Goal: Task Accomplishment & Management: Manage account settings

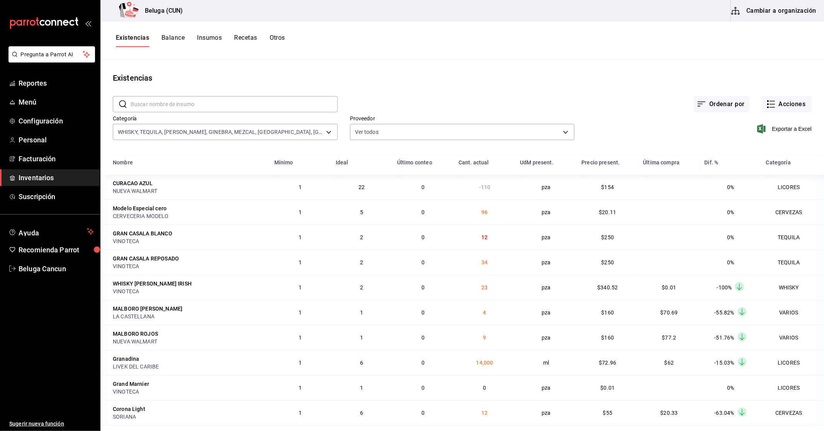
click at [31, 176] on span "Inventarios" at bounding box center [56, 178] width 75 height 10
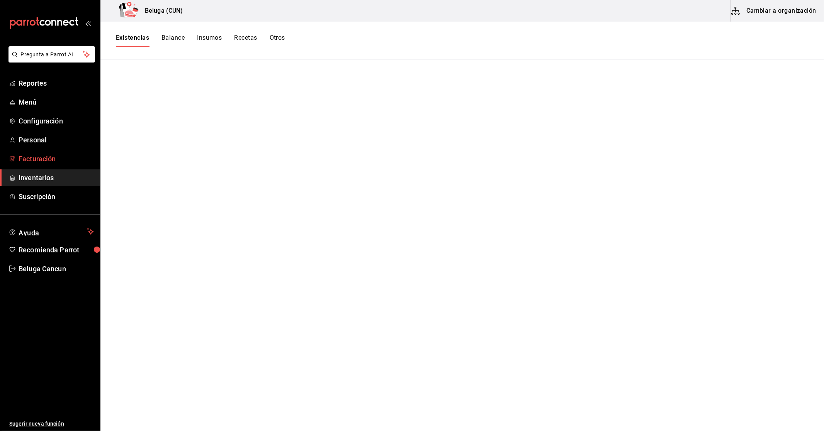
click at [43, 160] on span "Facturación" at bounding box center [56, 159] width 75 height 10
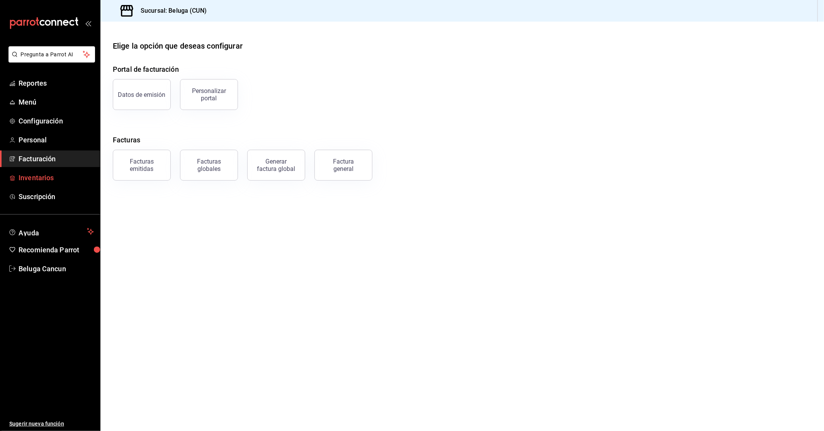
click at [43, 175] on span "Inventarios" at bounding box center [56, 178] width 75 height 10
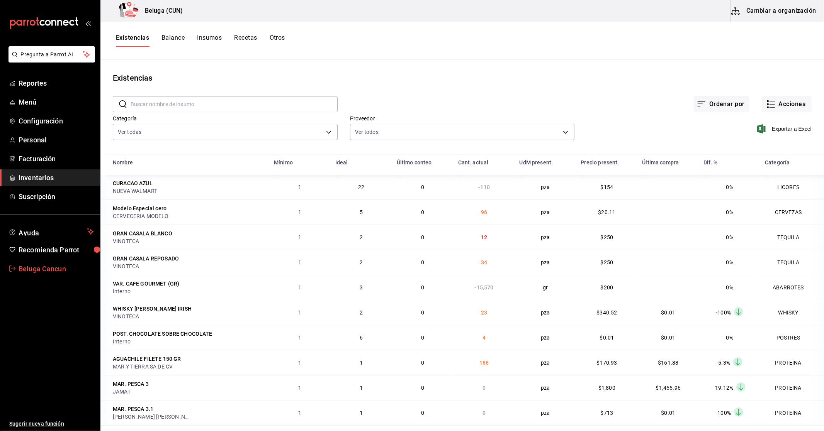
click at [45, 269] on span "Beluga Cancun" at bounding box center [56, 269] width 75 height 10
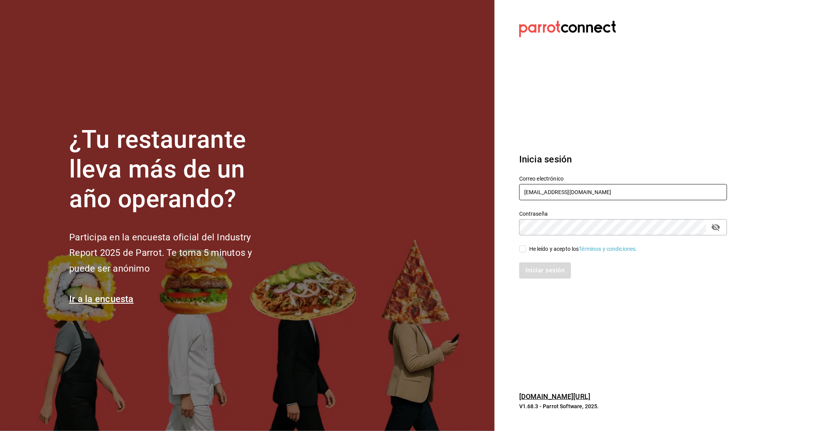
click at [603, 195] on input "belugacancun@gmail.com" at bounding box center [623, 192] width 208 height 16
click at [523, 248] on input "He leído y acepto los Términos y condiciones." at bounding box center [522, 249] width 7 height 7
checkbox input "true"
click at [537, 265] on button "Iniciar sesión" at bounding box center [545, 271] width 53 height 16
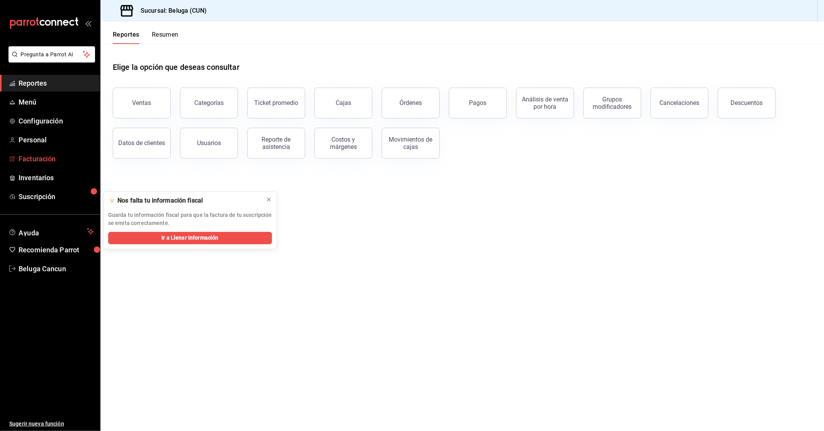
click at [31, 159] on span "Facturación" at bounding box center [56, 159] width 75 height 10
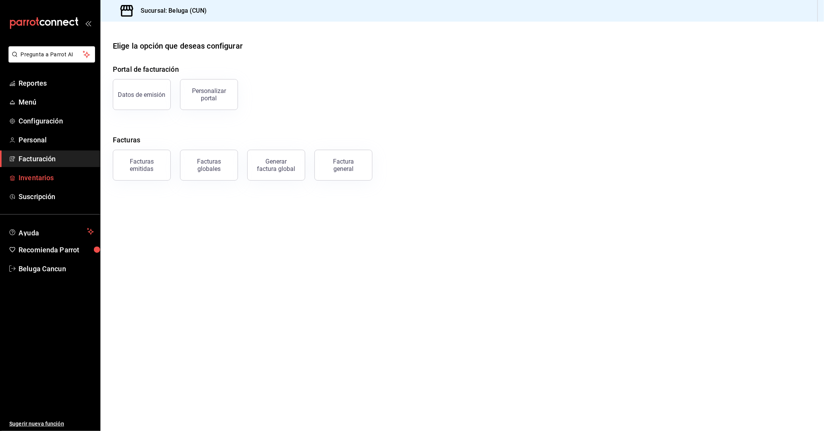
click at [37, 177] on span "Inventarios" at bounding box center [56, 178] width 75 height 10
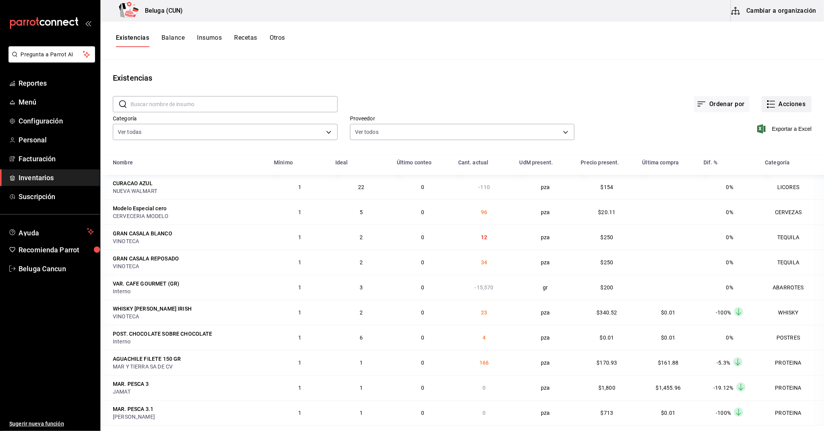
click at [786, 101] on button "Acciones" at bounding box center [787, 104] width 50 height 16
click at [765, 151] on li "Compra" at bounding box center [778, 146] width 77 height 20
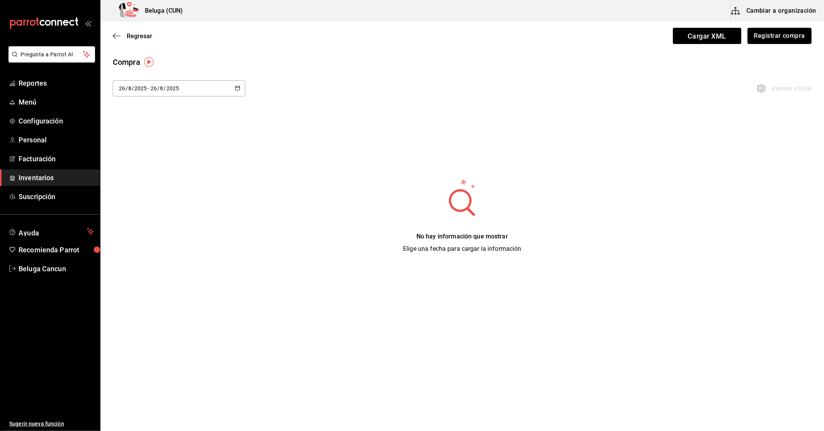
click at [762, 35] on button "Registrar compra" at bounding box center [779, 36] width 64 height 16
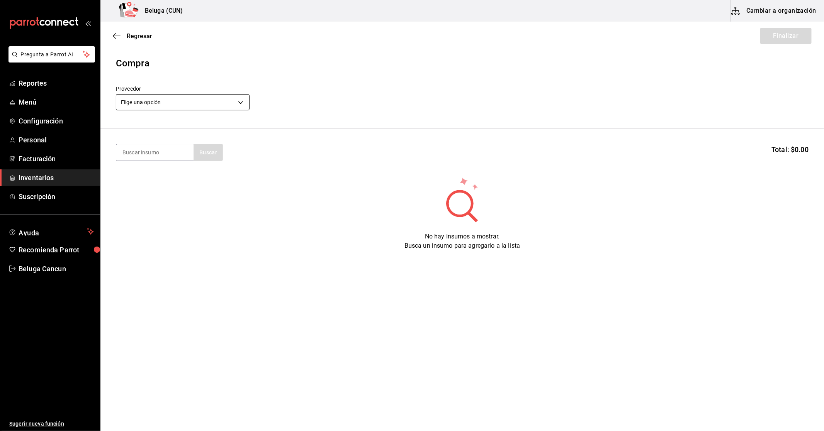
click at [209, 101] on body "Pregunta a Parrot AI Reportes Menú Configuración Personal Facturación Inventari…" at bounding box center [412, 194] width 824 height 388
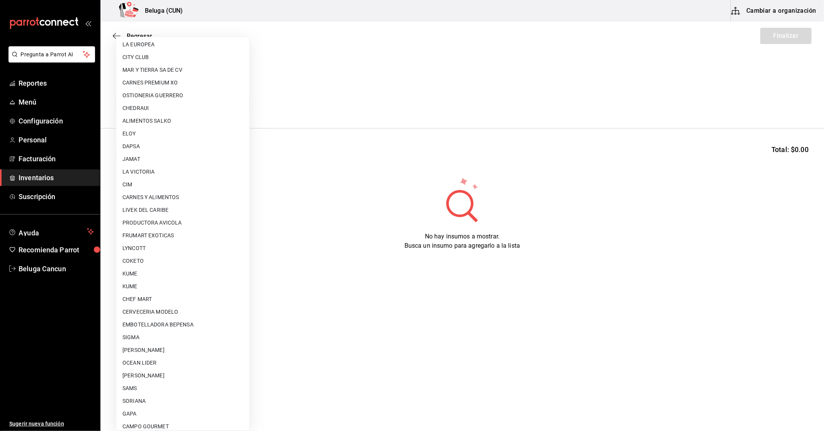
scroll to position [287, 0]
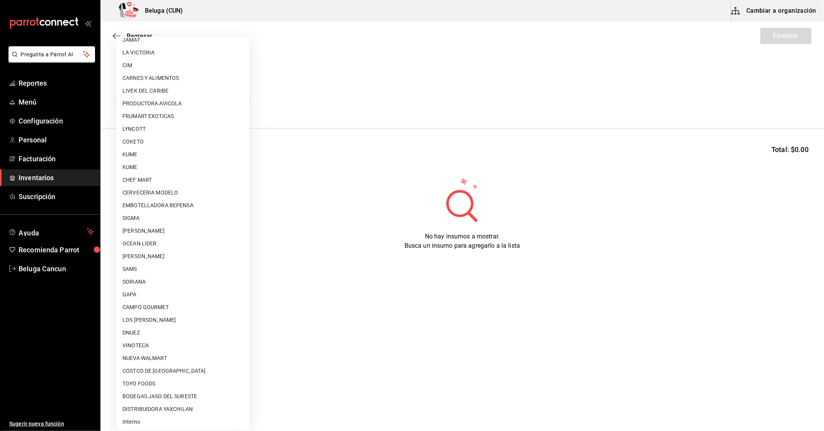
click at [129, 419] on li "Interno" at bounding box center [182, 422] width 133 height 13
type input "cf097a6b-1652-49c1-8634-faa24daf0fdd"
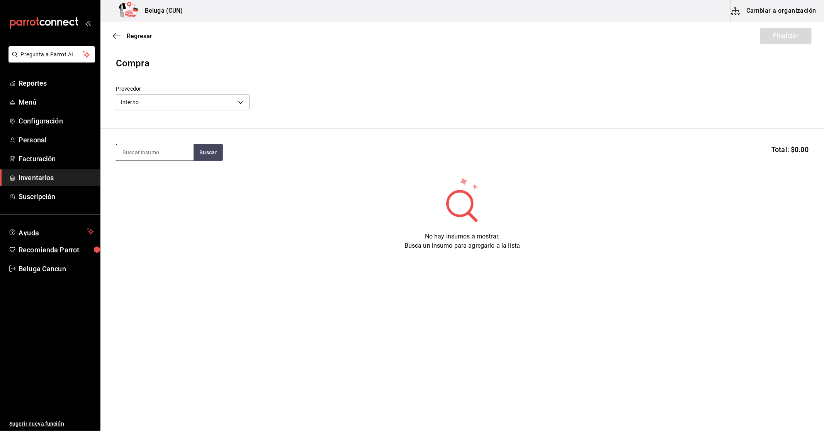
click at [153, 150] on input at bounding box center [154, 152] width 77 height 16
type input "dat"
click at [160, 183] on div "PAY DE DATIL - Interno" at bounding box center [150, 184] width 57 height 8
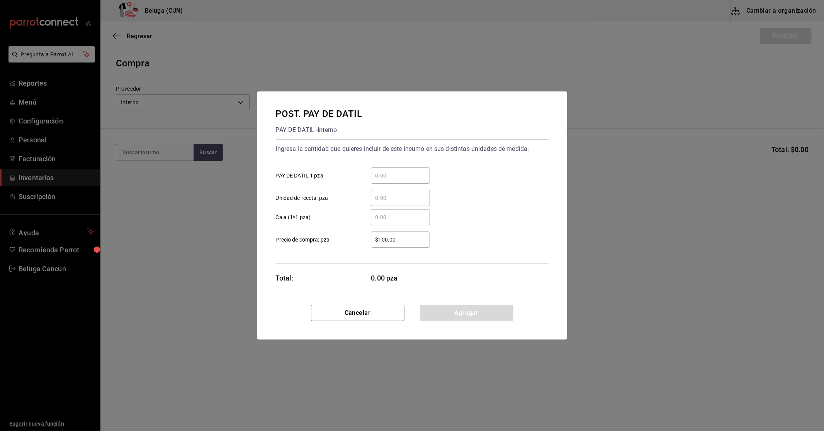
click at [385, 179] on input "​ PAY [PERSON_NAME] 1 pza" at bounding box center [400, 175] width 59 height 9
type input "6"
click at [363, 203] on div "​" at bounding box center [393, 198] width 71 height 16
click at [371, 203] on input "​ Unidad de receta: pza" at bounding box center [400, 197] width 59 height 9
drag, startPoint x: 409, startPoint y: 234, endPoint x: 278, endPoint y: 238, distance: 131.4
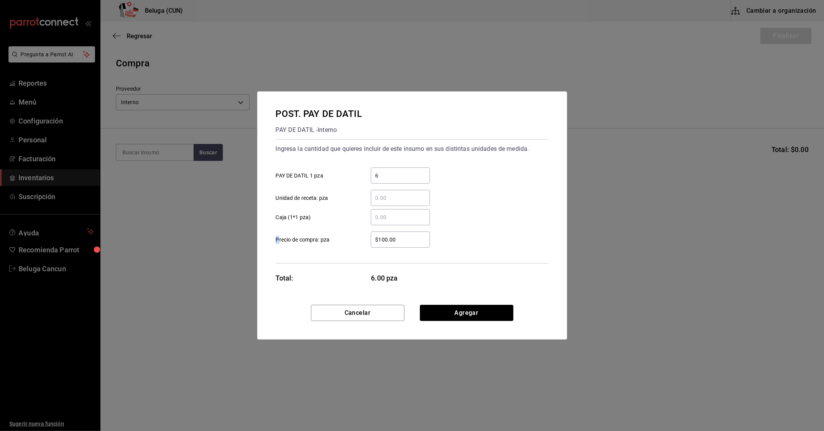
click at [278, 238] on label "$100.00 ​ Precio de compra: pza" at bounding box center [353, 240] width 154 height 16
drag, startPoint x: 397, startPoint y: 240, endPoint x: 359, endPoint y: 231, distance: 39.0
click at [359, 231] on div "$100.00 ​ Precio de compra: pza" at bounding box center [409, 237] width 279 height 22
type input "$0.01"
click at [455, 306] on button "Agregar" at bounding box center [466, 313] width 93 height 16
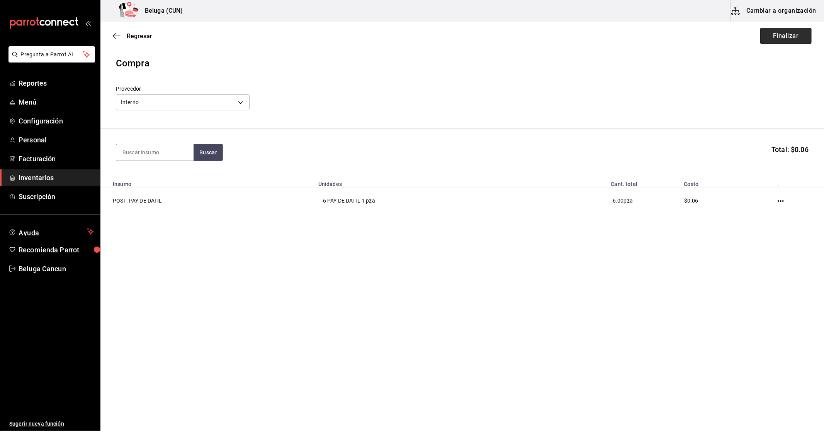
click at [774, 37] on button "Finalizar" at bounding box center [785, 36] width 51 height 16
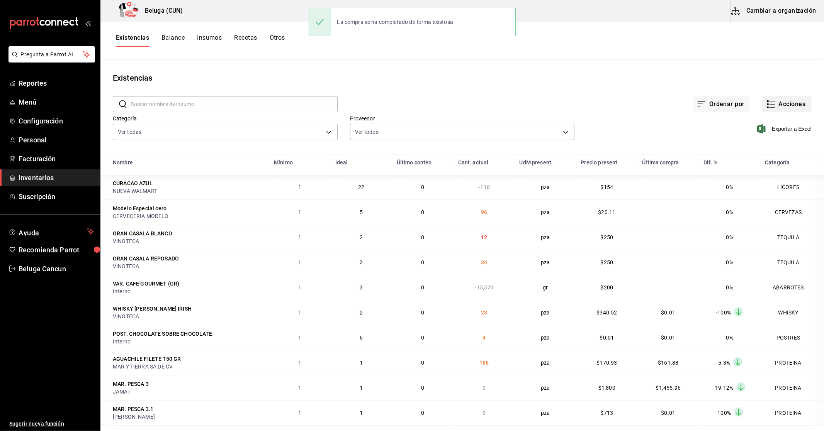
click at [783, 103] on button "Acciones" at bounding box center [787, 104] width 50 height 16
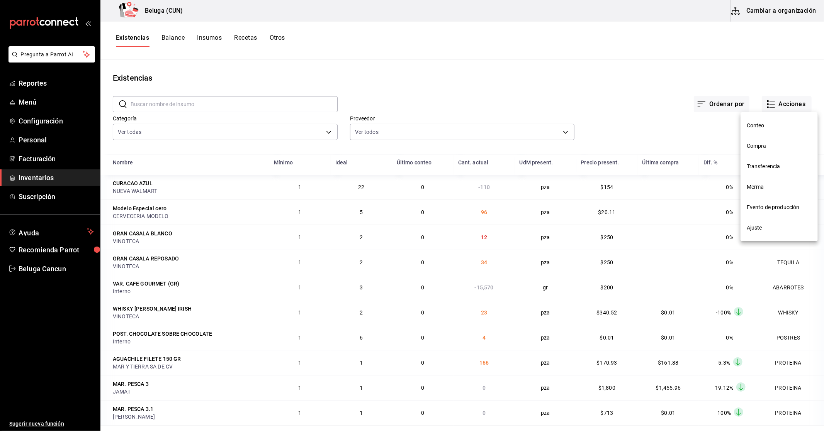
click at [773, 144] on span "Compra" at bounding box center [779, 146] width 65 height 8
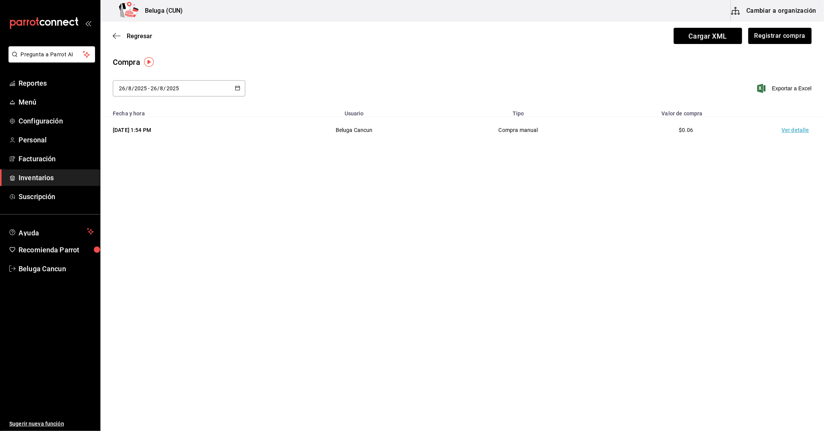
click at [800, 128] on td "Ver detalle" at bounding box center [797, 130] width 54 height 27
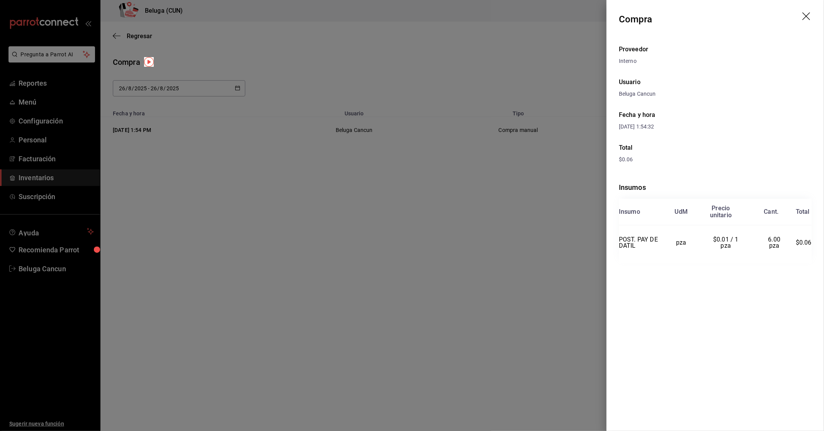
click at [805, 15] on icon "drag" at bounding box center [806, 16] width 8 height 8
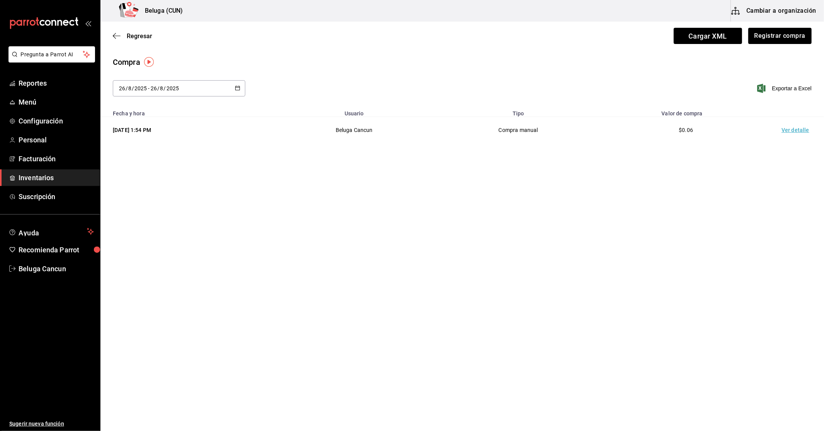
click at [478, 156] on main "Regresar Cargar XML Registrar compra Compra [DATE] [DATE] - [DATE] [DATE] Expor…" at bounding box center [461, 205] width 723 height 366
click at [34, 174] on span "Inventarios" at bounding box center [56, 178] width 75 height 10
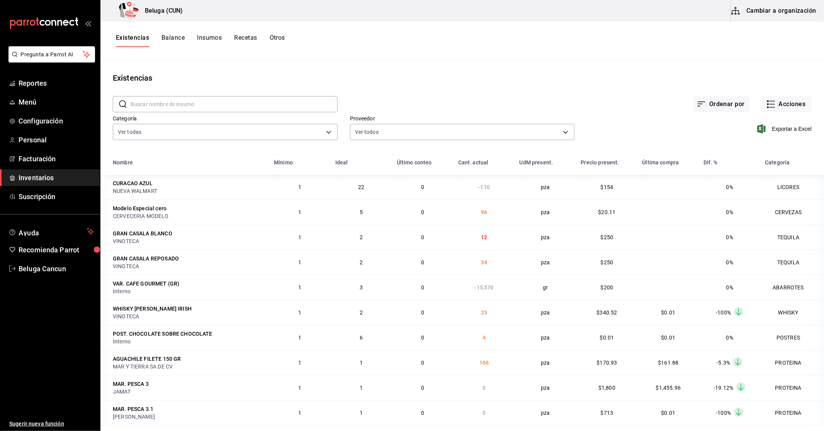
click at [187, 104] on input "text" at bounding box center [234, 104] width 207 height 15
type input "datil"
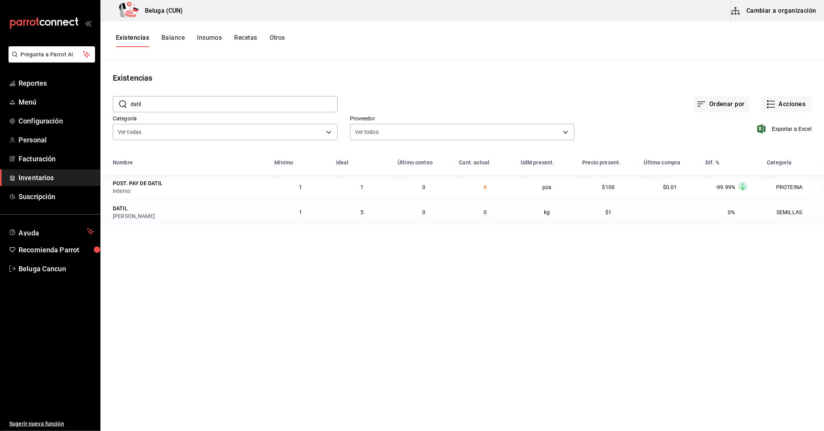
click at [43, 174] on span "Inventarios" at bounding box center [56, 178] width 75 height 10
